Goal: Task Accomplishment & Management: Manage account settings

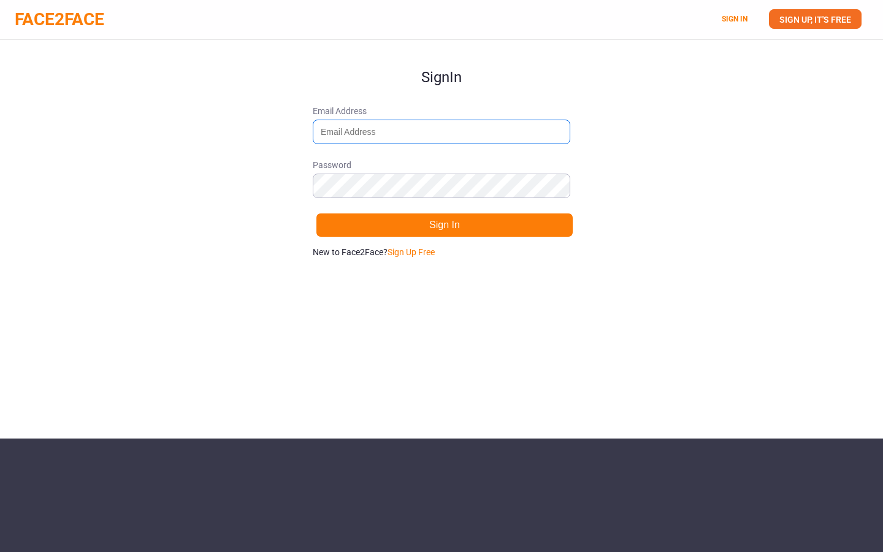
click at [422, 124] on input "Email Address" at bounding box center [441, 132] width 257 height 25
click at [595, 103] on div "Sign In Email Address Password Sign In New to Face2Face? Sign Up Free" at bounding box center [441, 239] width 883 height 398
click at [403, 129] on input "Email Address" at bounding box center [441, 132] width 257 height 25
paste input "[EMAIL_ADDRESS][DOMAIN_NAME]"
type input "[EMAIL_ADDRESS][DOMAIN_NAME]"
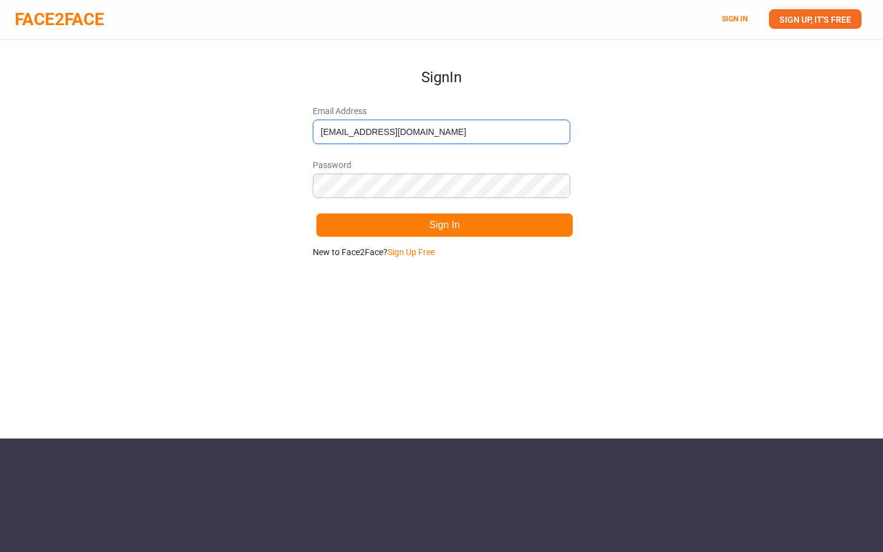
click at [319, 131] on input "[EMAIL_ADDRESS][DOMAIN_NAME]" at bounding box center [441, 132] width 257 height 25
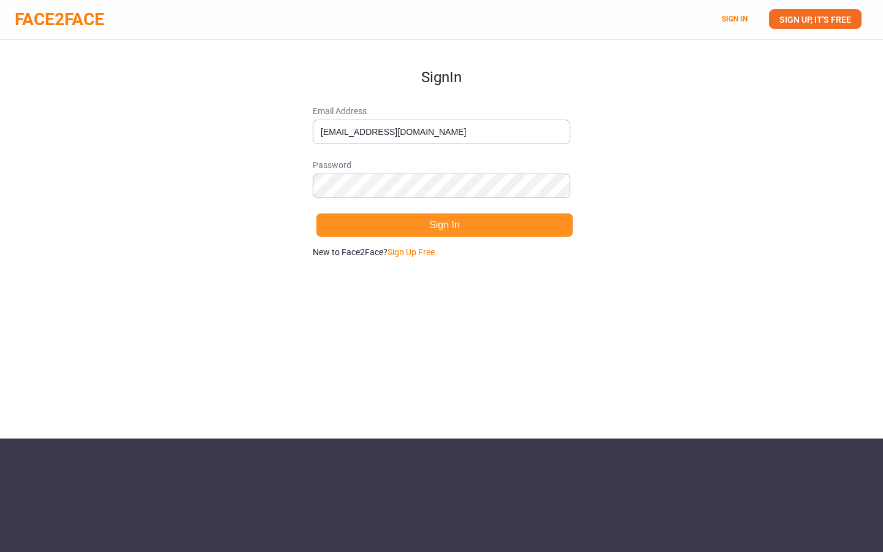
click at [470, 228] on button "Sign In" at bounding box center [444, 225] width 257 height 25
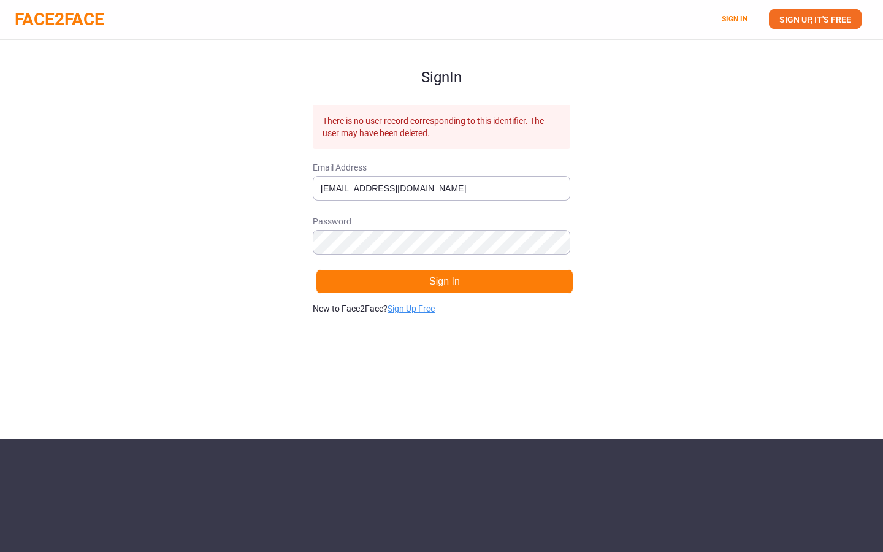
click at [427, 311] on link "Sign Up Free" at bounding box center [410, 308] width 47 height 10
click at [803, 21] on link "SIGN UP, IT'S FREE" at bounding box center [815, 19] width 93 height 20
click at [804, 25] on link "SIGN UP, IT'S FREE" at bounding box center [815, 19] width 93 height 20
click at [455, 200] on input "[EMAIL_ADDRESS][DOMAIN_NAME]" at bounding box center [441, 188] width 257 height 25
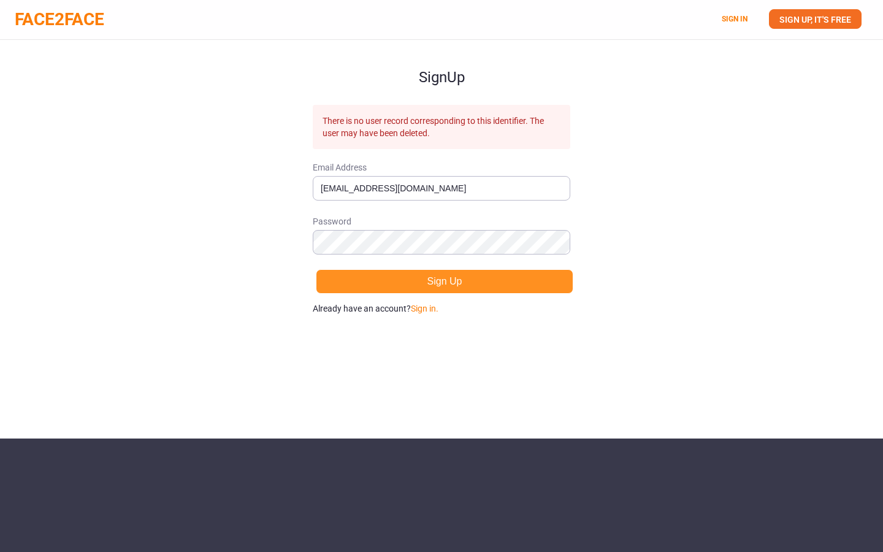
click at [436, 284] on button "Sign Up" at bounding box center [444, 281] width 257 height 25
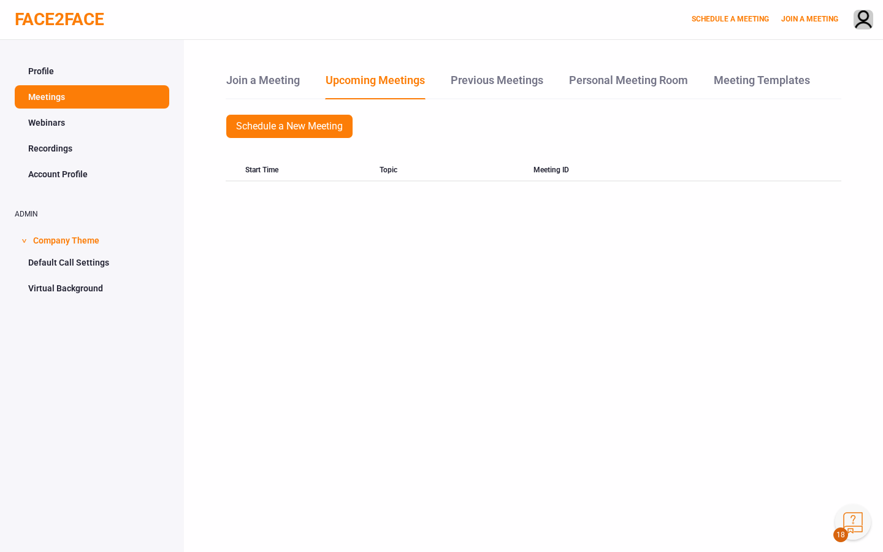
click at [67, 66] on link "Profile" at bounding box center [92, 70] width 154 height 23
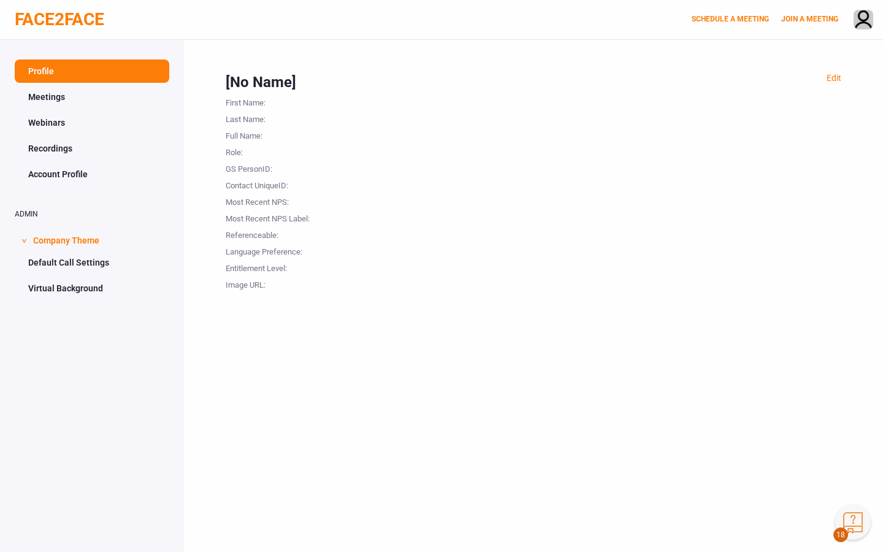
click at [59, 94] on link "Meetings" at bounding box center [92, 96] width 154 height 23
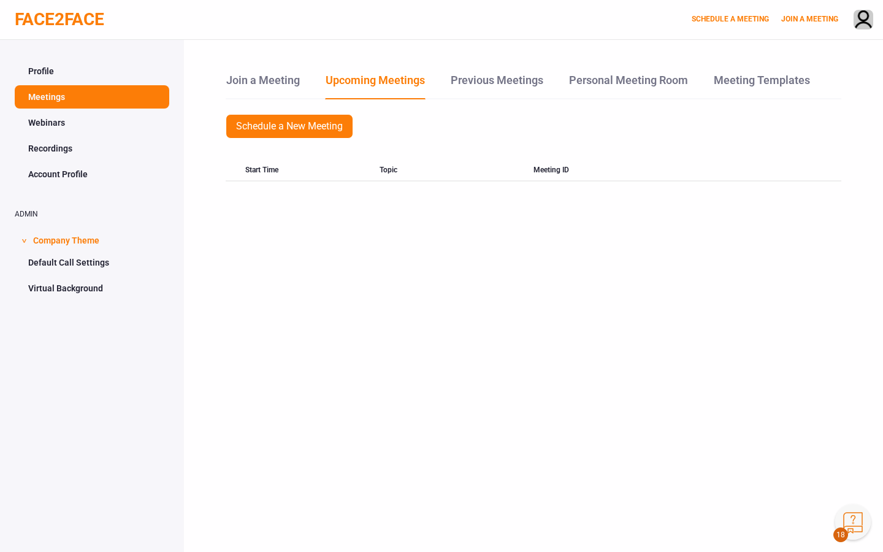
click at [58, 126] on link "Webinars" at bounding box center [92, 122] width 154 height 23
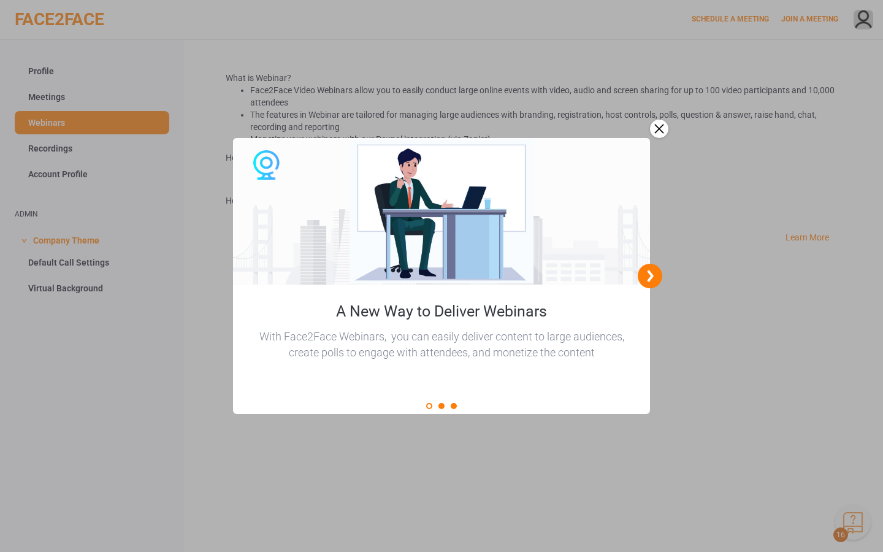
click at [652, 126] on div "close" at bounding box center [659, 129] width 18 height 18
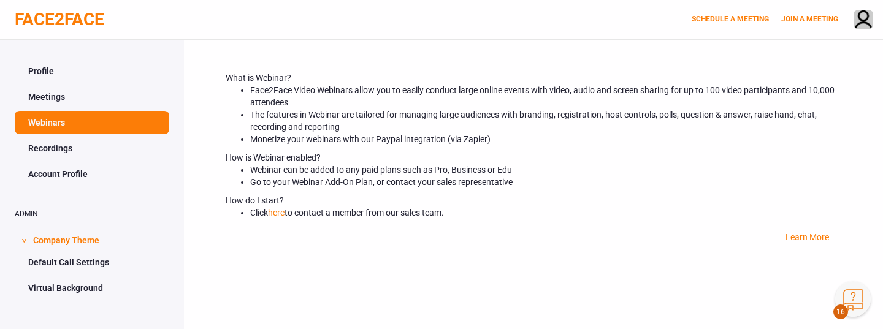
click at [42, 67] on link "Profile" at bounding box center [92, 70] width 154 height 23
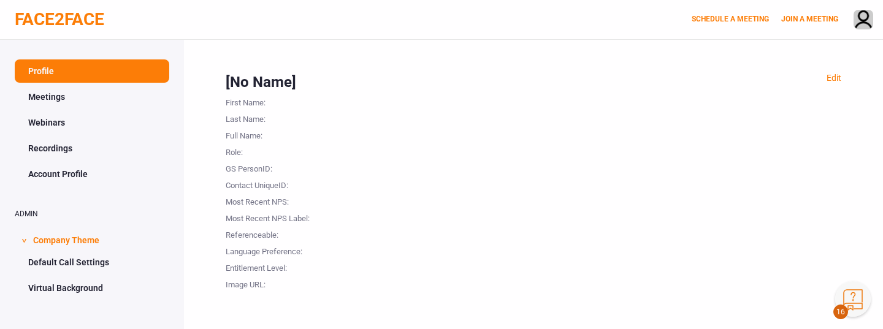
click at [65, 101] on link "Meetings" at bounding box center [92, 96] width 154 height 23
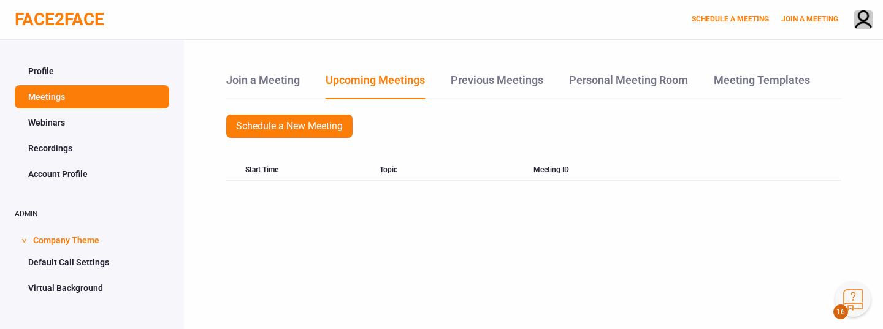
click at [48, 63] on link "Profile" at bounding box center [92, 70] width 154 height 23
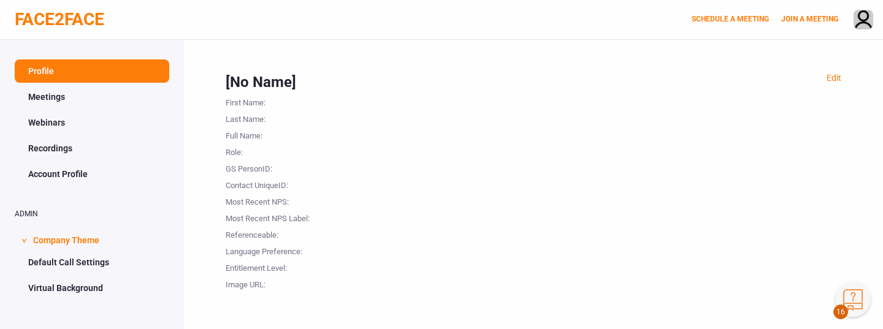
click at [847, 300] on button "Knowledge Center Bot, also known as KC Bot is an onboarding assistant that allo…" at bounding box center [853, 299] width 36 height 36
